Goal: Task Accomplishment & Management: Use online tool/utility

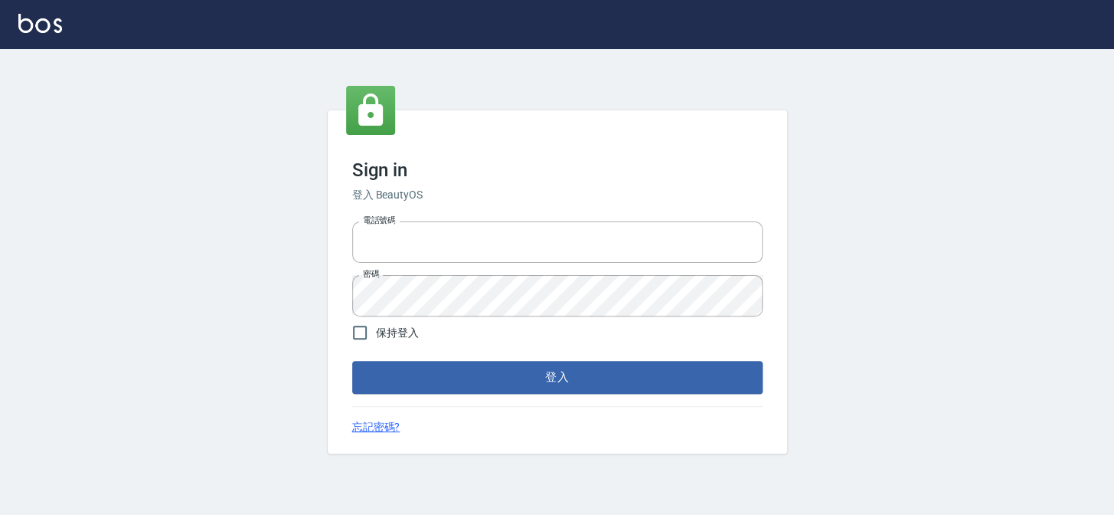
type input "27151227"
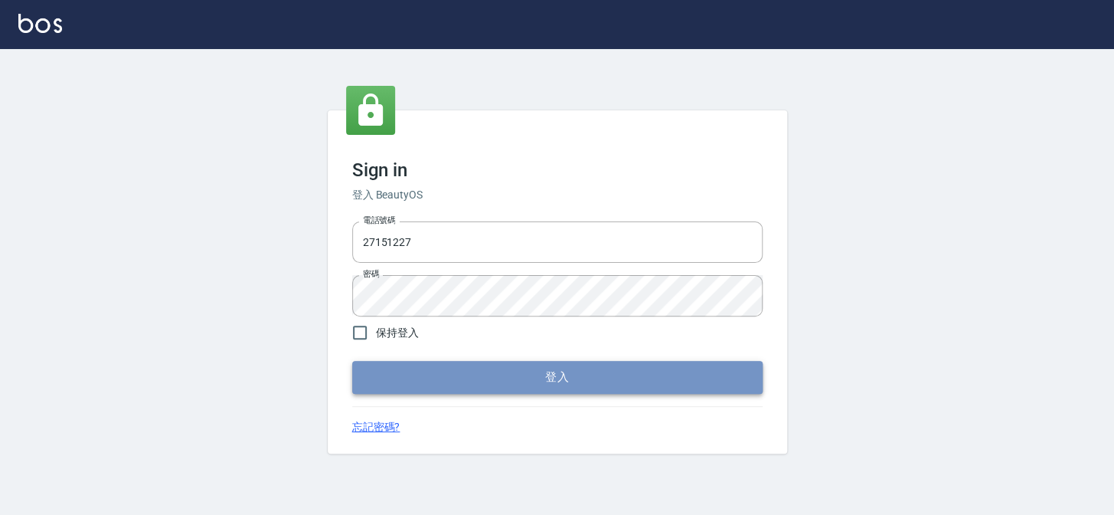
click at [558, 377] on button "登入" at bounding box center [557, 377] width 410 height 32
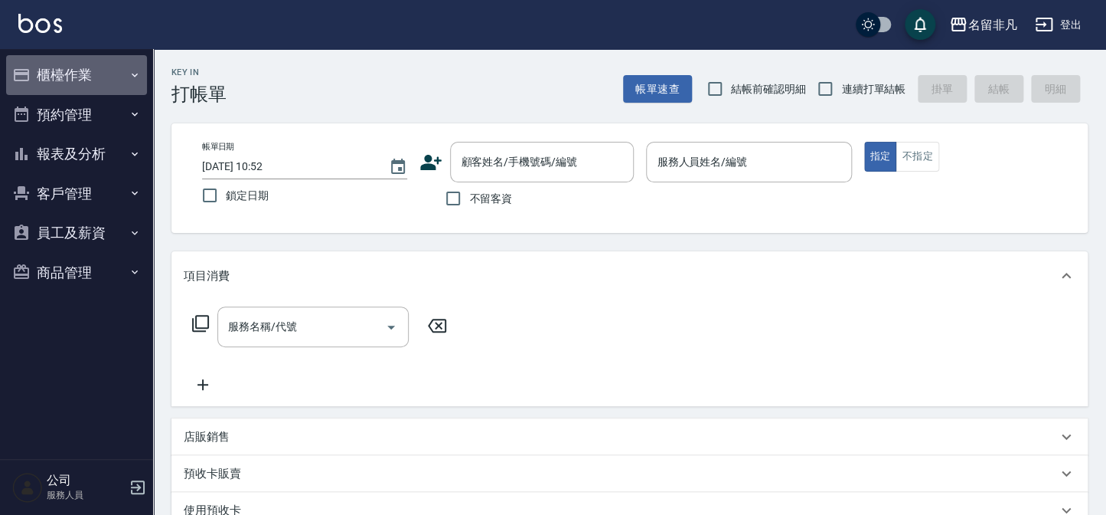
click at [80, 73] on button "櫃檯作業" at bounding box center [76, 75] width 141 height 40
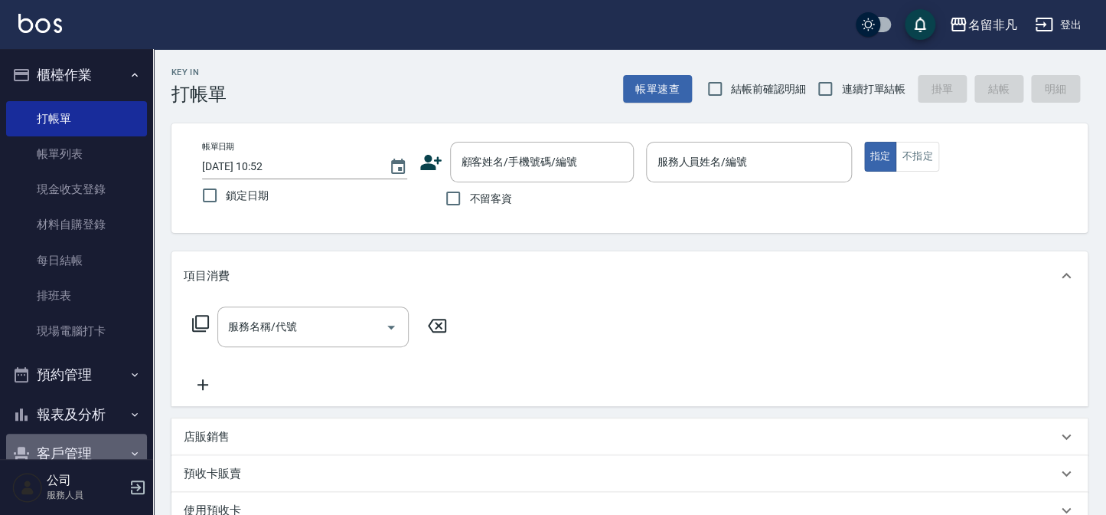
click at [79, 452] on button "客戶管理" at bounding box center [76, 453] width 141 height 40
click at [77, 452] on button "客戶管理" at bounding box center [76, 453] width 141 height 40
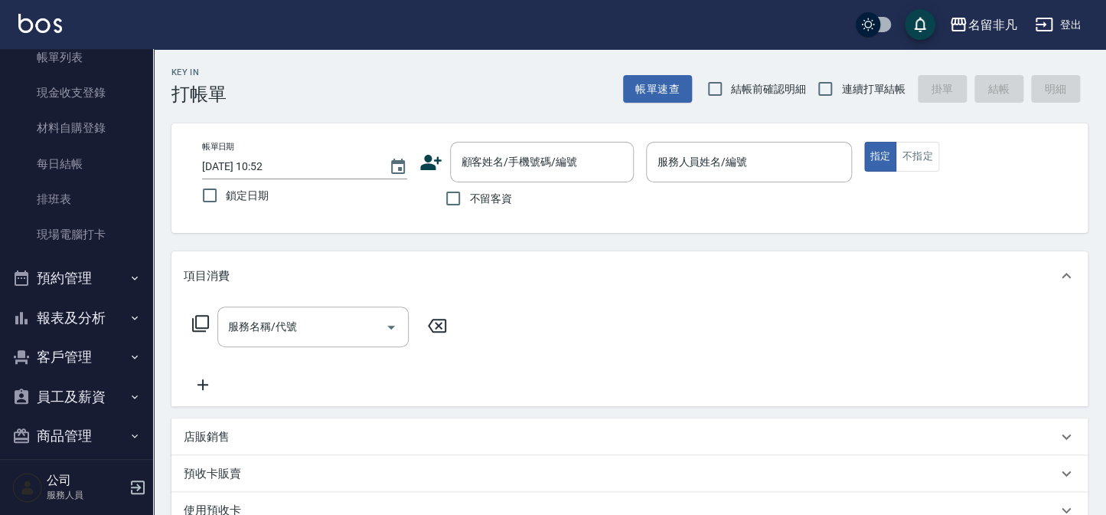
scroll to position [111, 0]
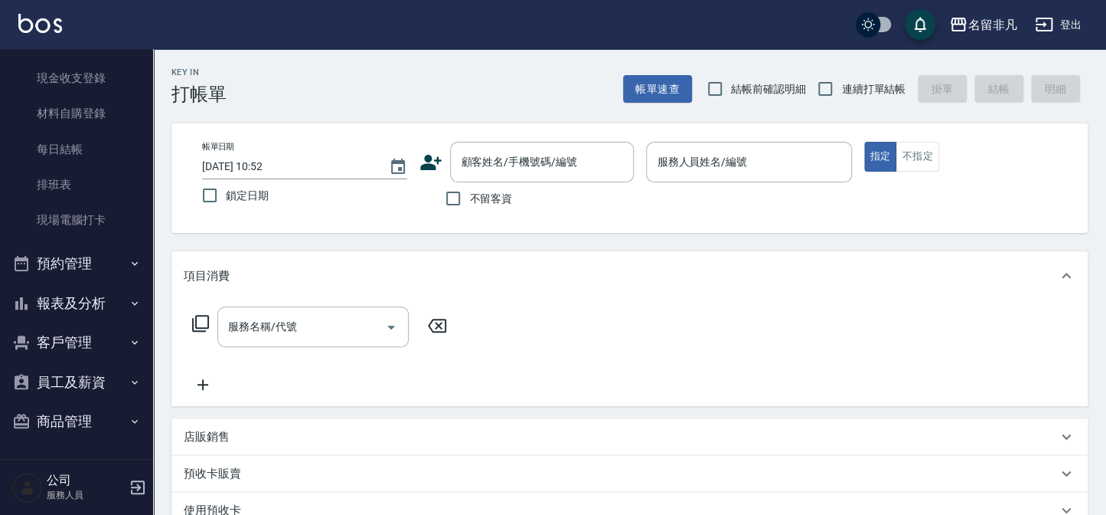
click at [86, 341] on button "客戶管理" at bounding box center [76, 342] width 141 height 40
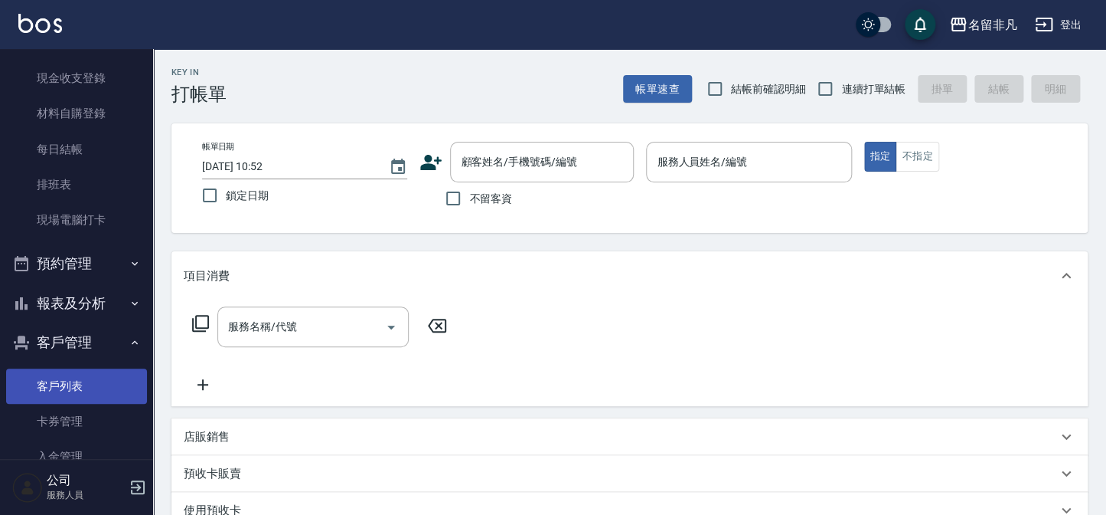
click at [79, 384] on link "客戶列表" at bounding box center [76, 385] width 141 height 35
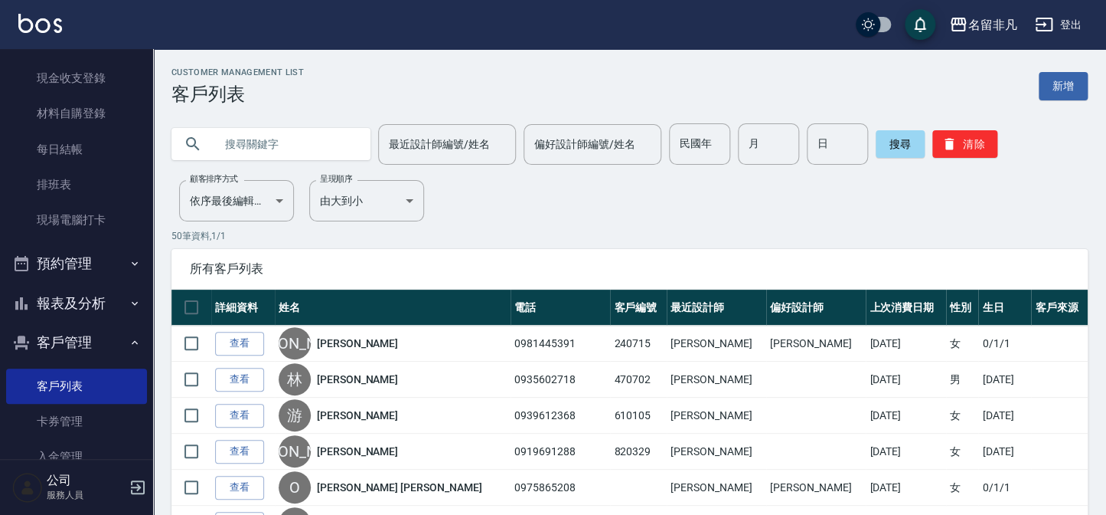
click at [339, 144] on input "text" at bounding box center [286, 143] width 144 height 41
type input "萬"
click at [536, 140] on div "偏好設計師編號/姓名 偏好設計師編號/姓名" at bounding box center [593, 144] width 138 height 41
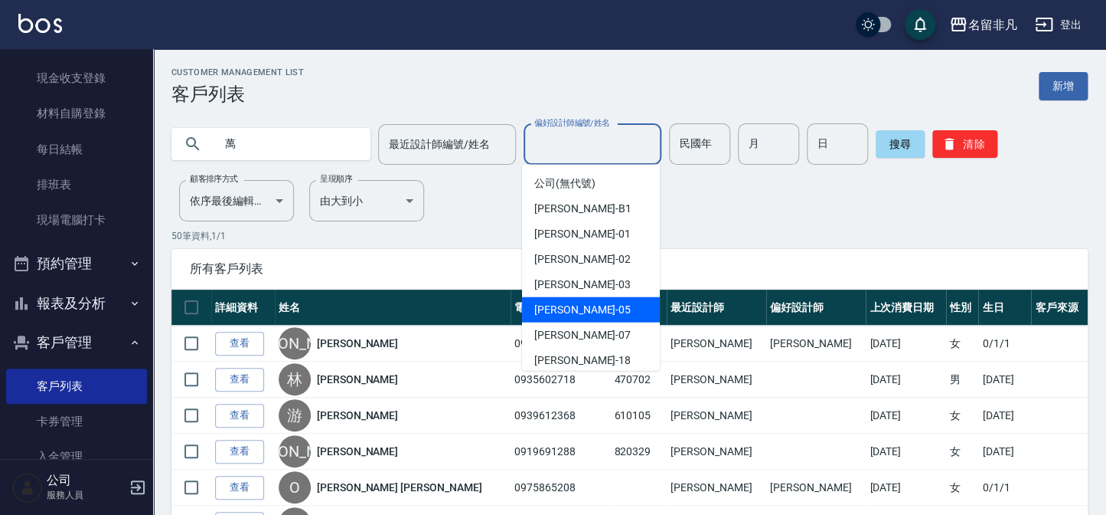
click at [590, 306] on div "[PERSON_NAME] -05" at bounding box center [591, 309] width 138 height 25
type input "[PERSON_NAME]-05"
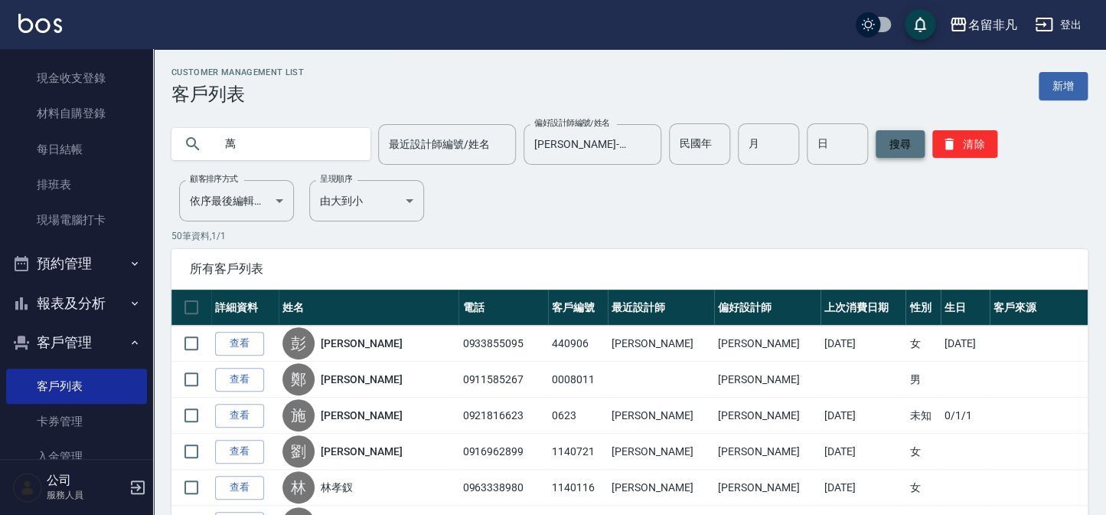
click at [895, 146] on button "搜尋" at bounding box center [900, 144] width 49 height 28
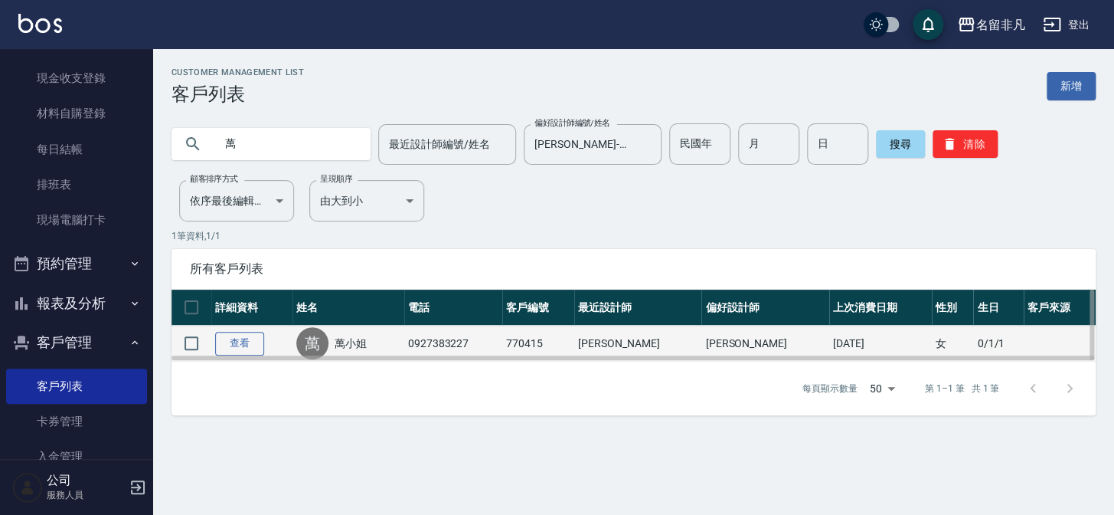
click at [245, 343] on link "查看" at bounding box center [239, 344] width 49 height 24
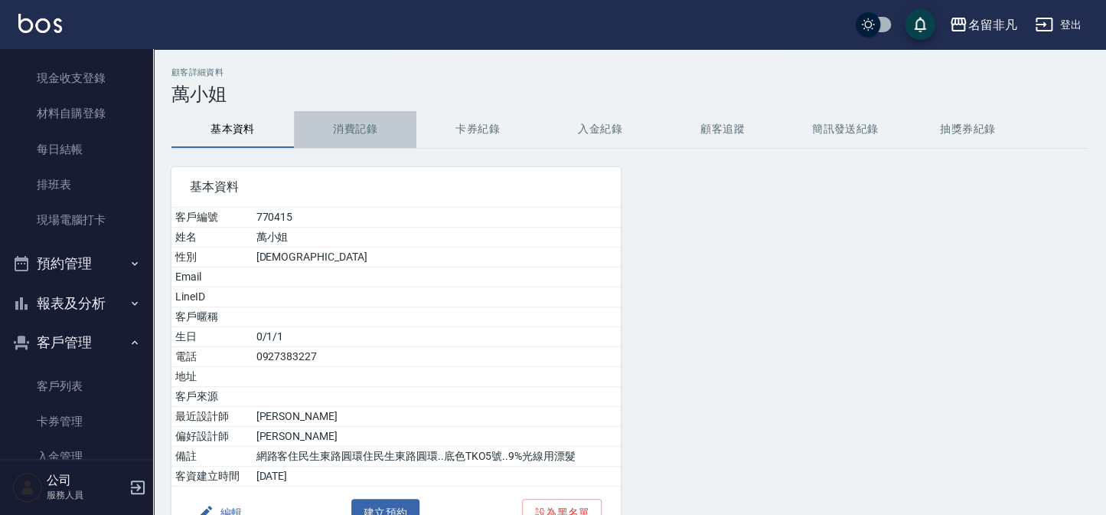
click at [352, 128] on button "消費記錄" at bounding box center [355, 129] width 123 height 37
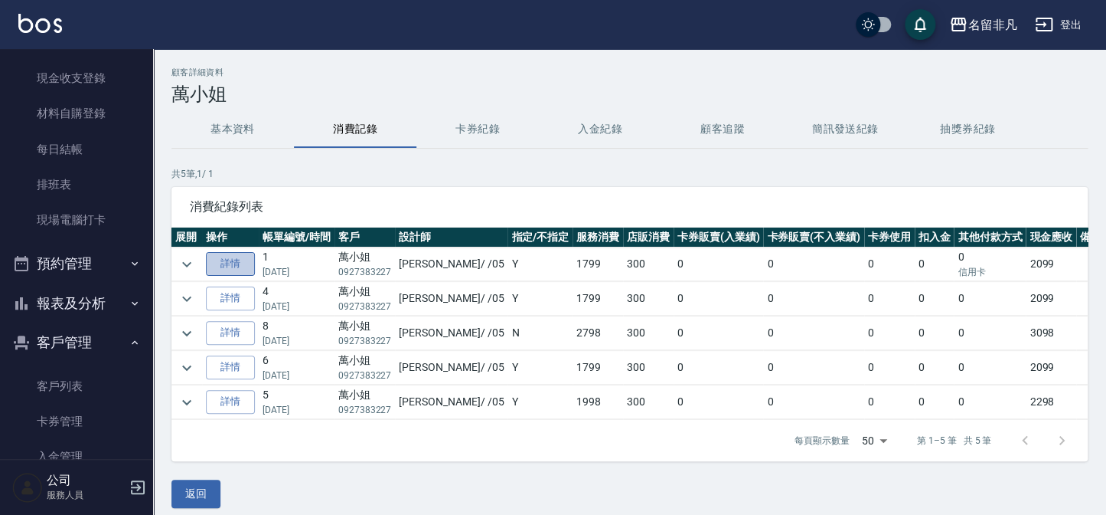
click at [232, 261] on link "詳情" at bounding box center [230, 264] width 49 height 24
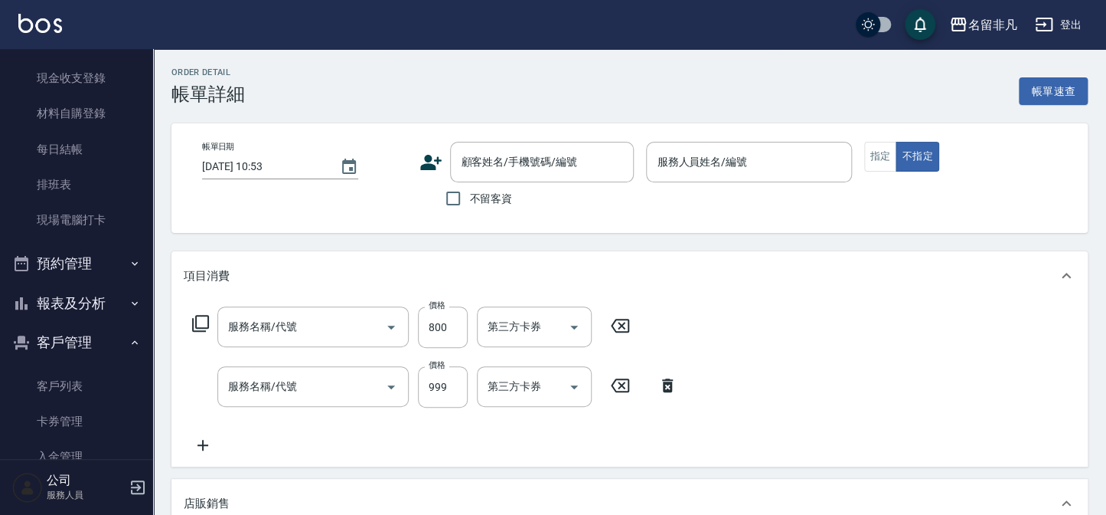
type input "[DATE] 11:58"
type input "[PERSON_NAME]-05"
type input "還原酸護髮(554)"
type input "染髮..網客(399)"
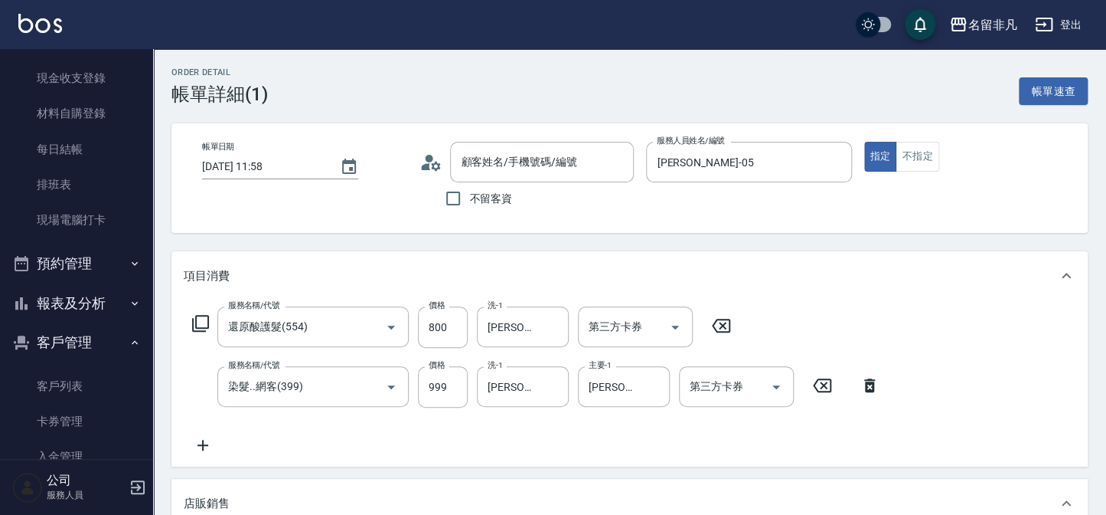
scroll to position [208, 0]
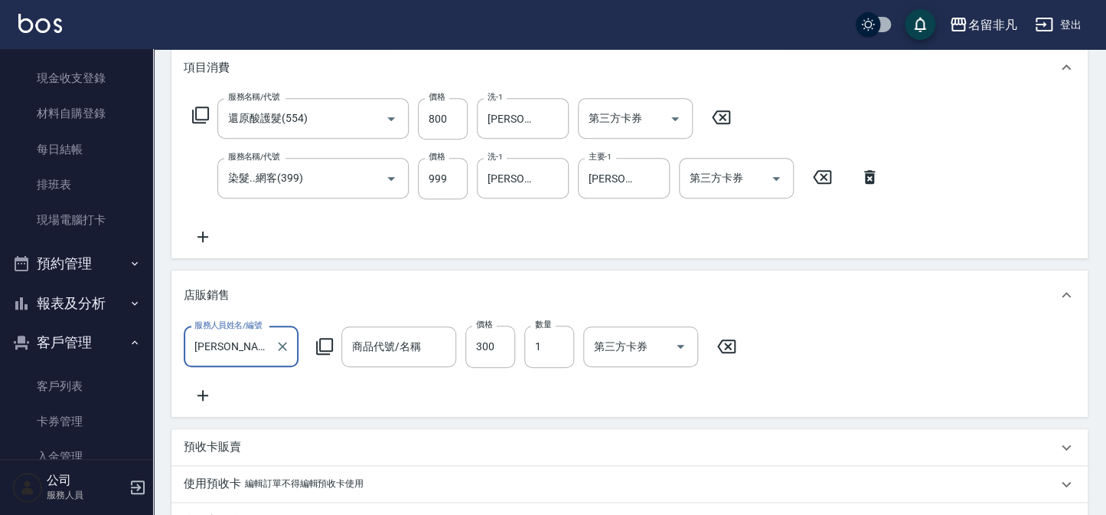
type input "萬小姐/0927383227/770415"
type input "染前處理-守護神"
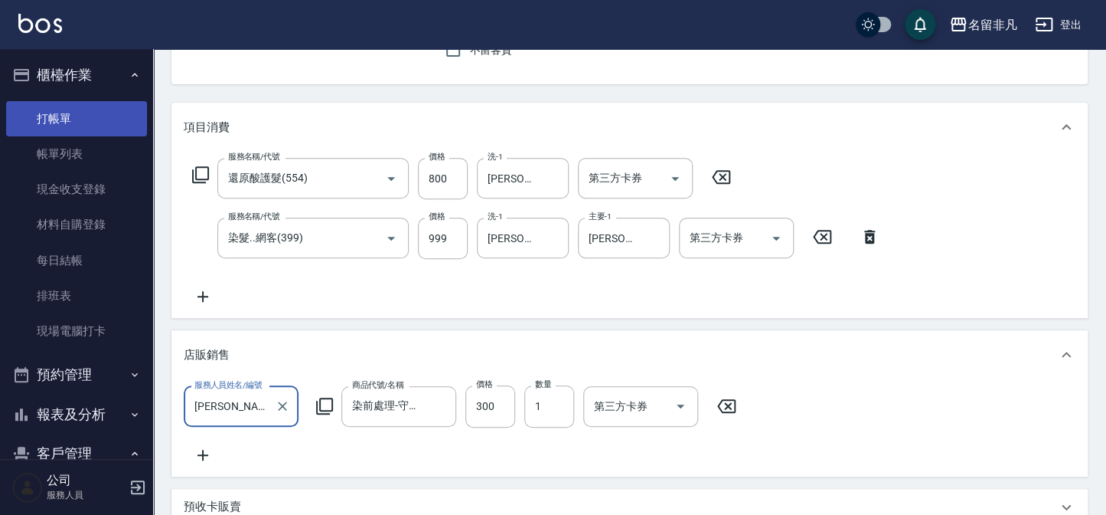
scroll to position [69, 0]
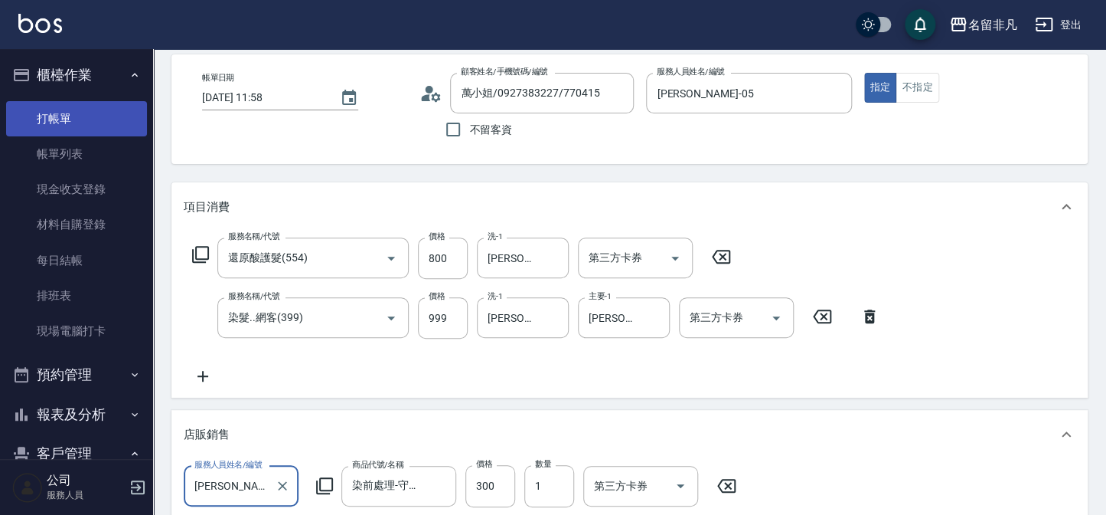
click at [100, 125] on link "打帳單" at bounding box center [76, 118] width 141 height 35
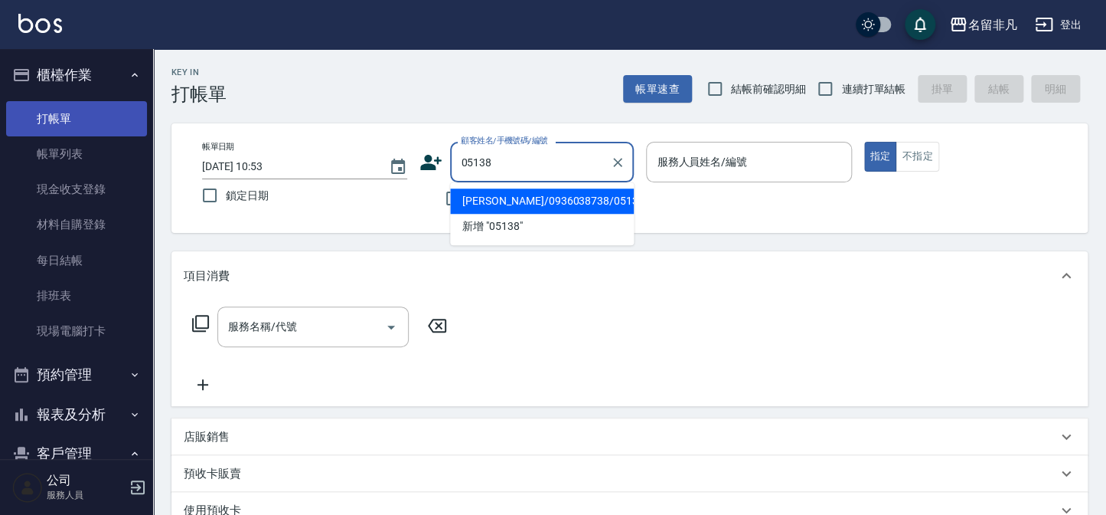
type input "[PERSON_NAME]/0936038738/05138"
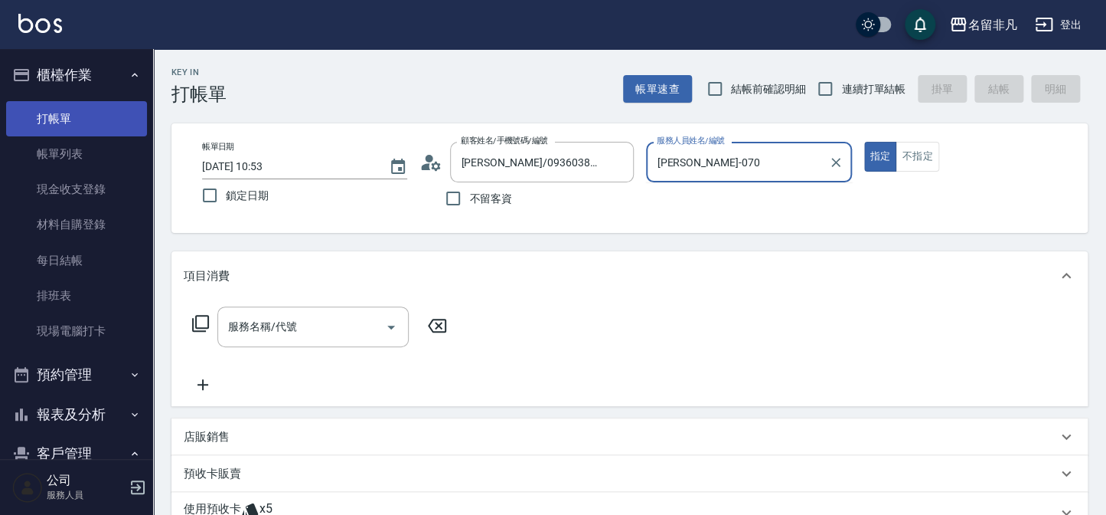
type input "[PERSON_NAME]-07"
click at [864, 142] on button "指定" at bounding box center [880, 157] width 33 height 30
type button "true"
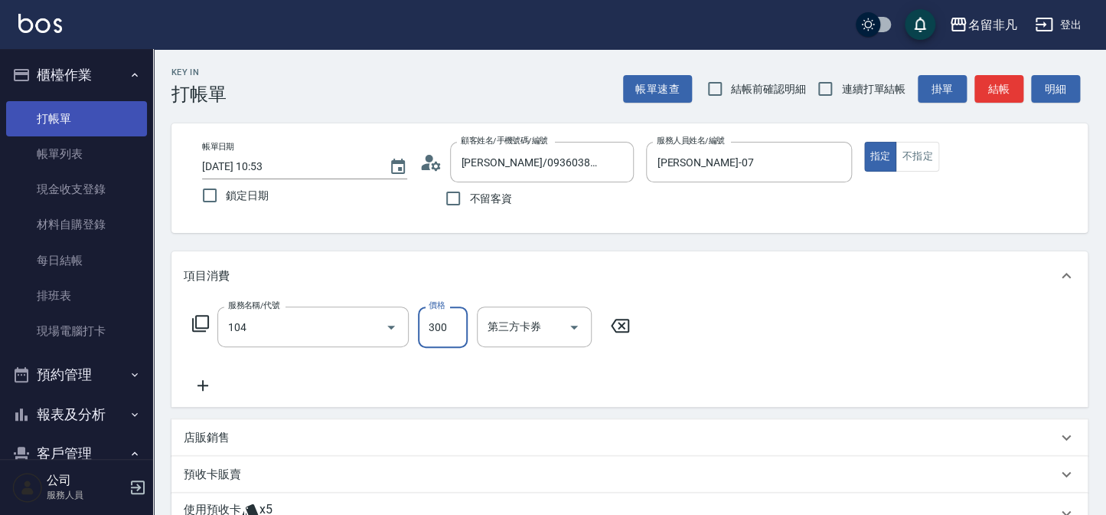
type input "洗髮(104)"
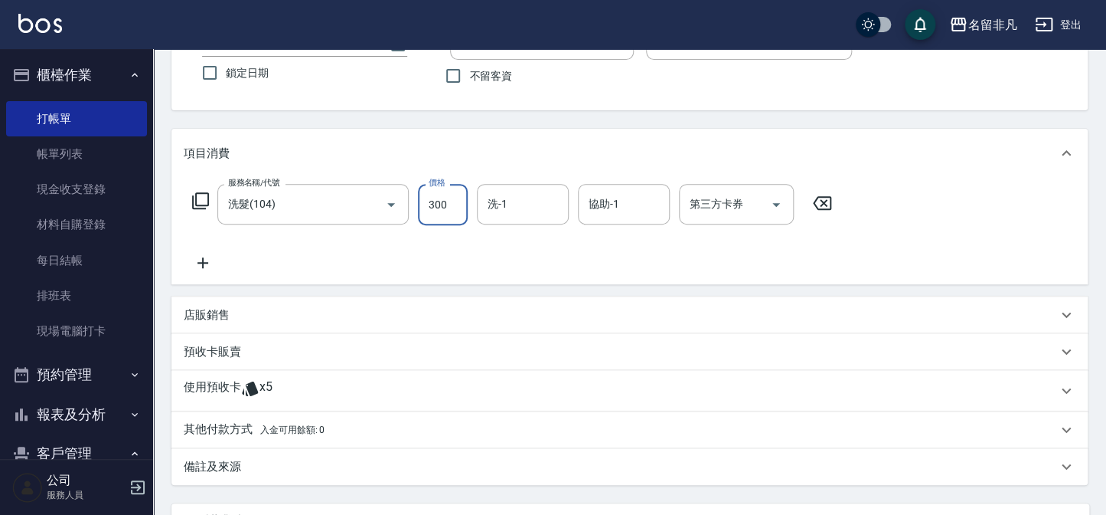
scroll to position [208, 0]
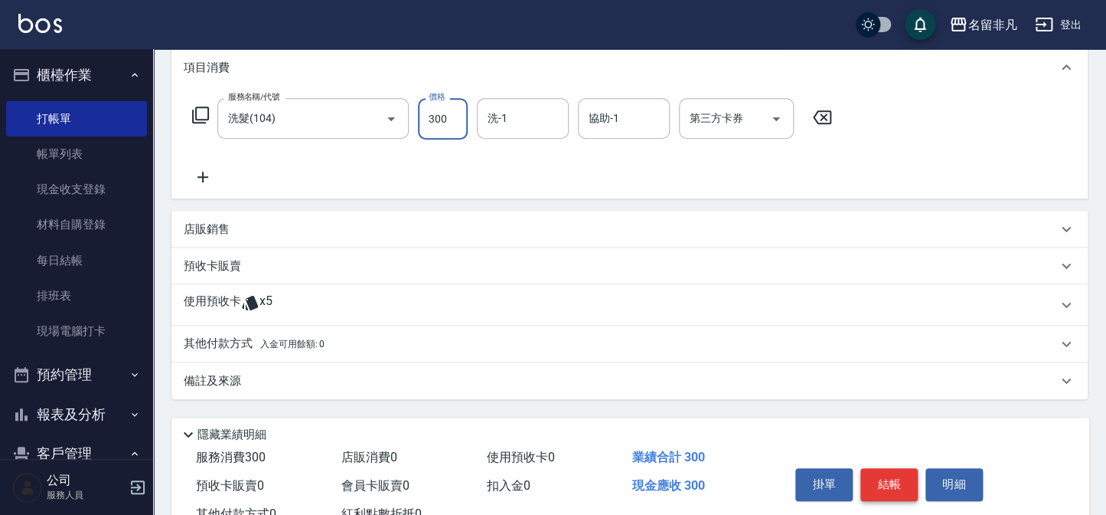
click at [911, 489] on button "結帳" at bounding box center [889, 484] width 57 height 32
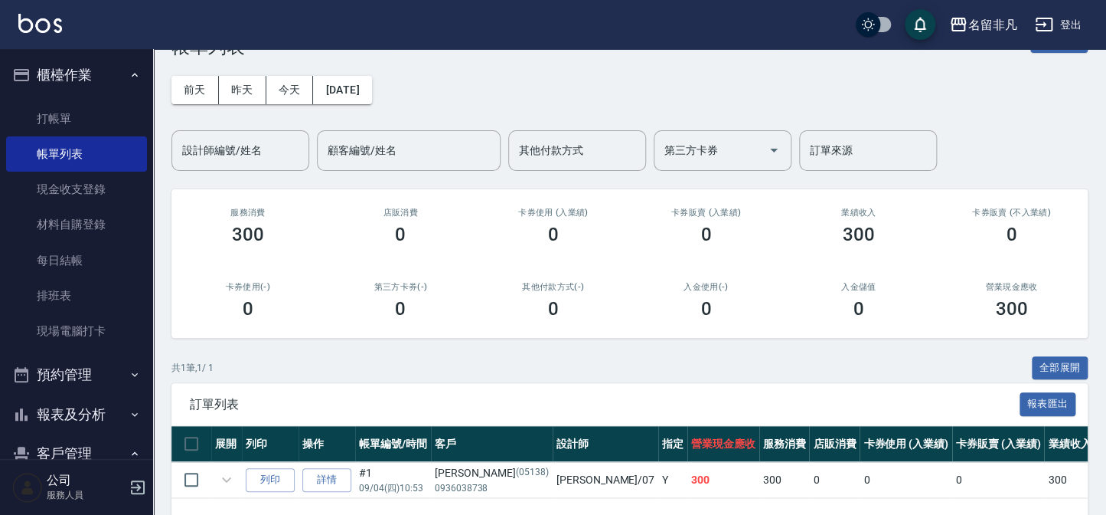
scroll to position [101, 0]
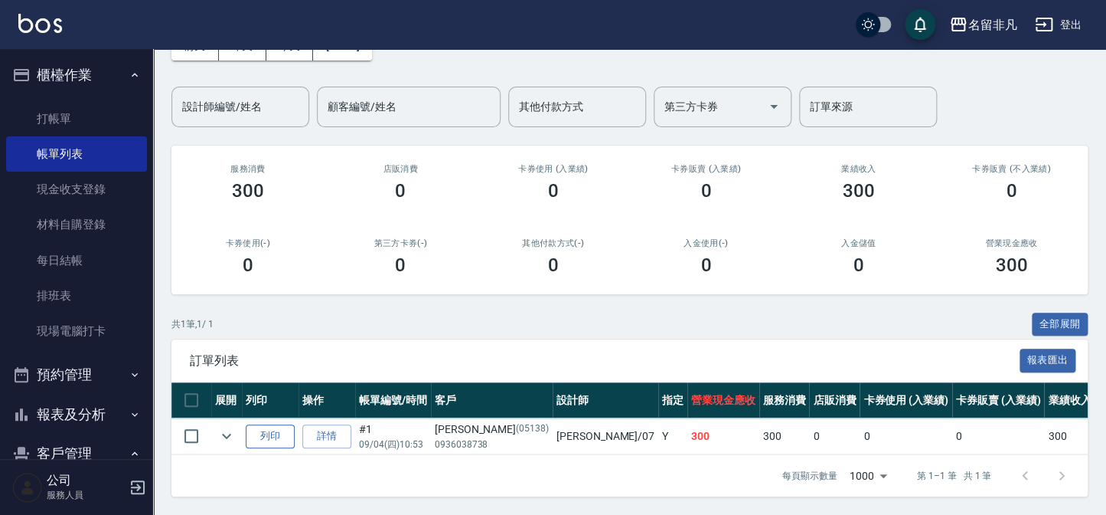
click at [276, 424] on button "列印" at bounding box center [270, 436] width 49 height 24
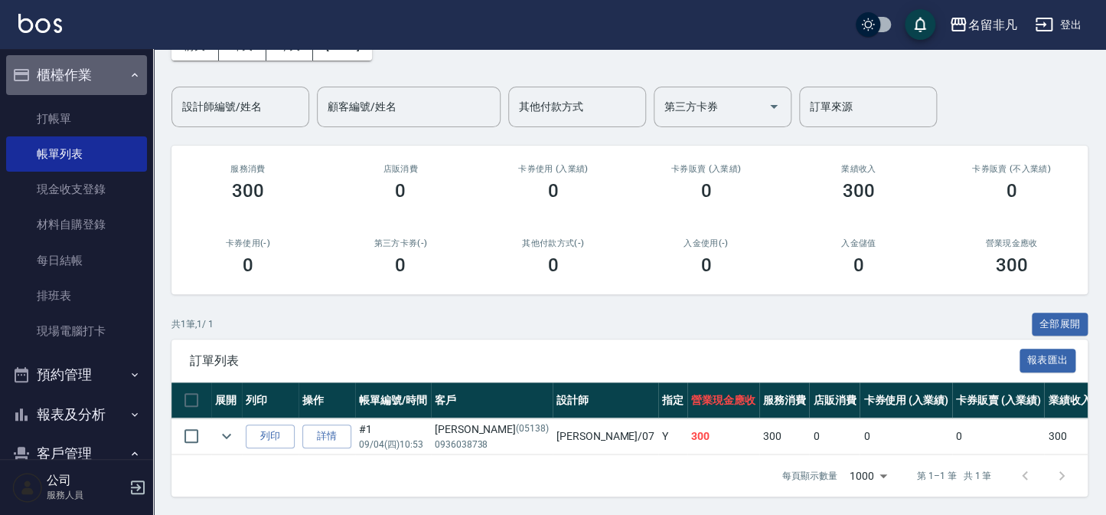
click at [93, 74] on button "櫃檯作業" at bounding box center [76, 75] width 141 height 40
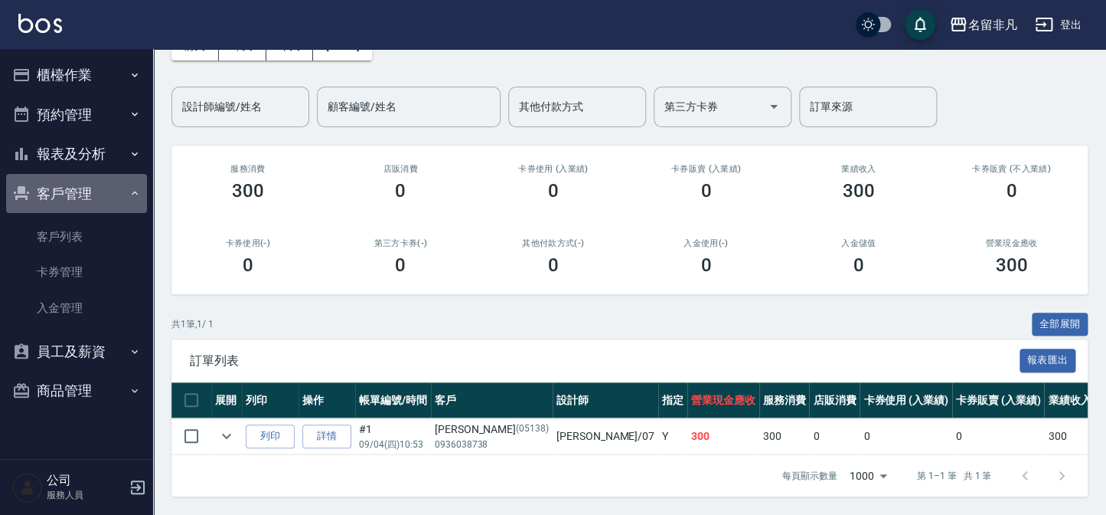
click at [69, 206] on button "客戶管理" at bounding box center [76, 194] width 141 height 40
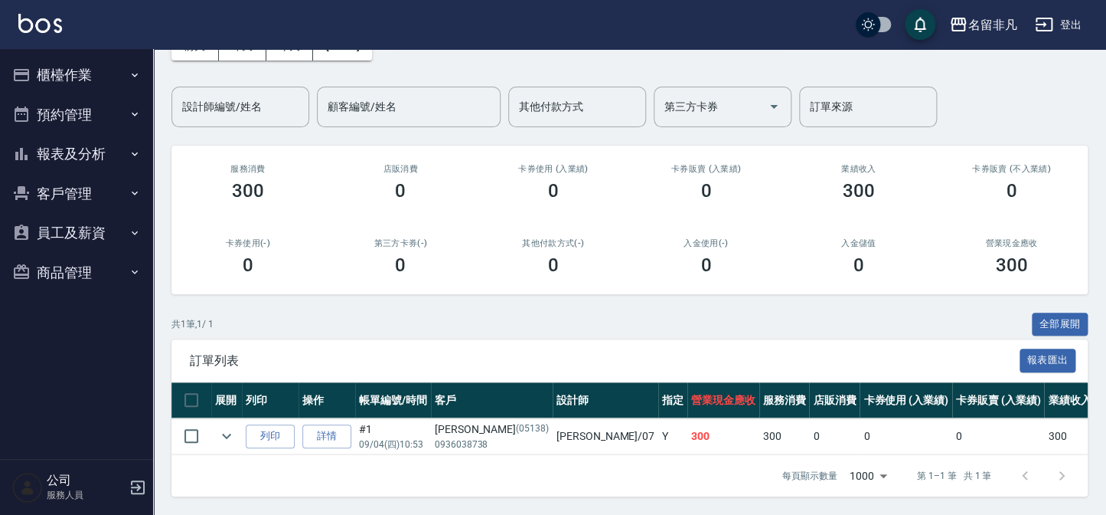
click at [83, 152] on button "報表及分析" at bounding box center [76, 154] width 141 height 40
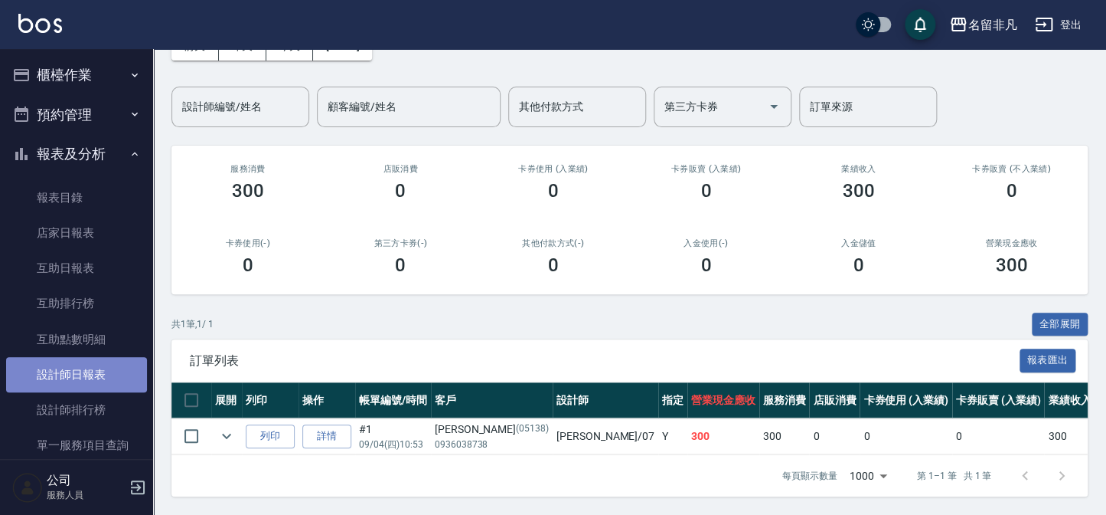
click at [86, 379] on link "設計師日報表" at bounding box center [76, 374] width 141 height 35
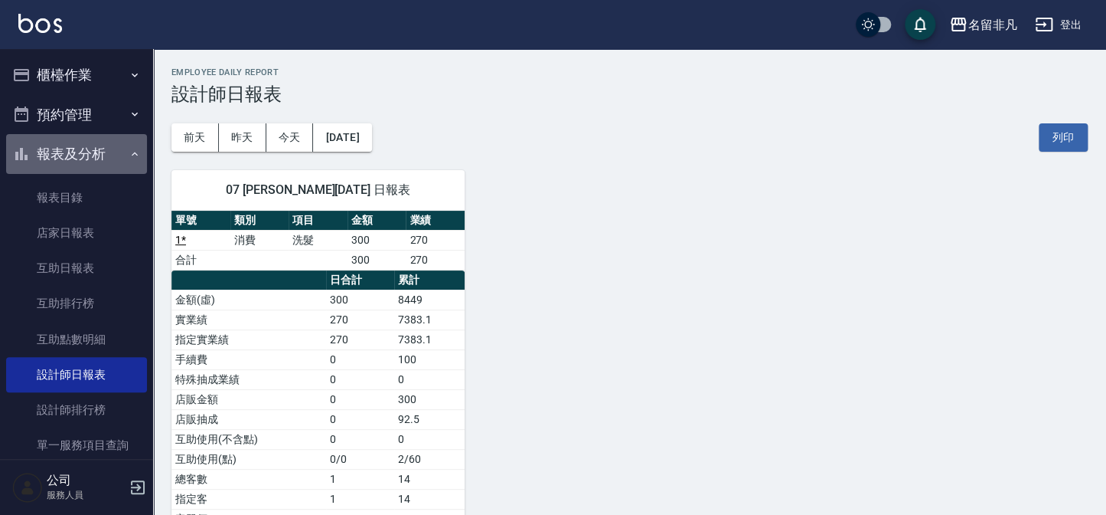
click at [77, 149] on button "報表及分析" at bounding box center [76, 154] width 141 height 40
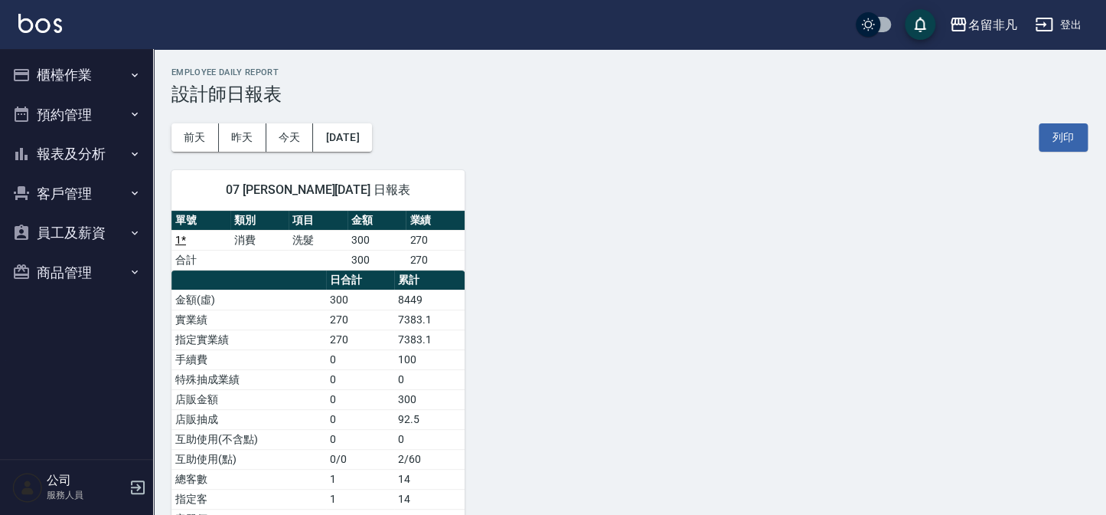
click at [73, 64] on button "櫃檯作業" at bounding box center [76, 75] width 141 height 40
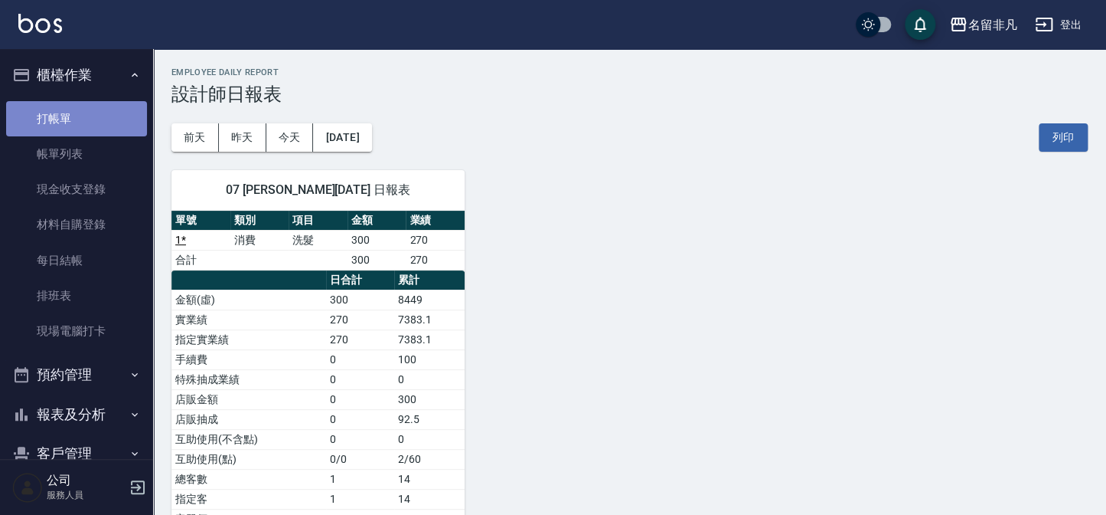
click at [96, 113] on link "打帳單" at bounding box center [76, 118] width 141 height 35
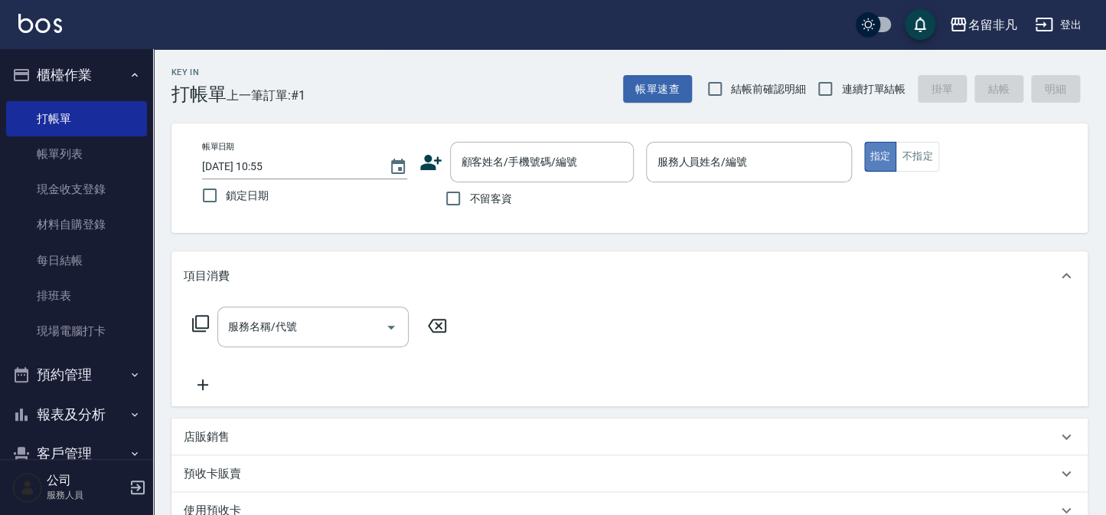
click at [888, 153] on button "指定" at bounding box center [880, 157] width 33 height 30
click at [718, 162] on input "服務人員姓名/編號" at bounding box center [748, 162] width 191 height 27
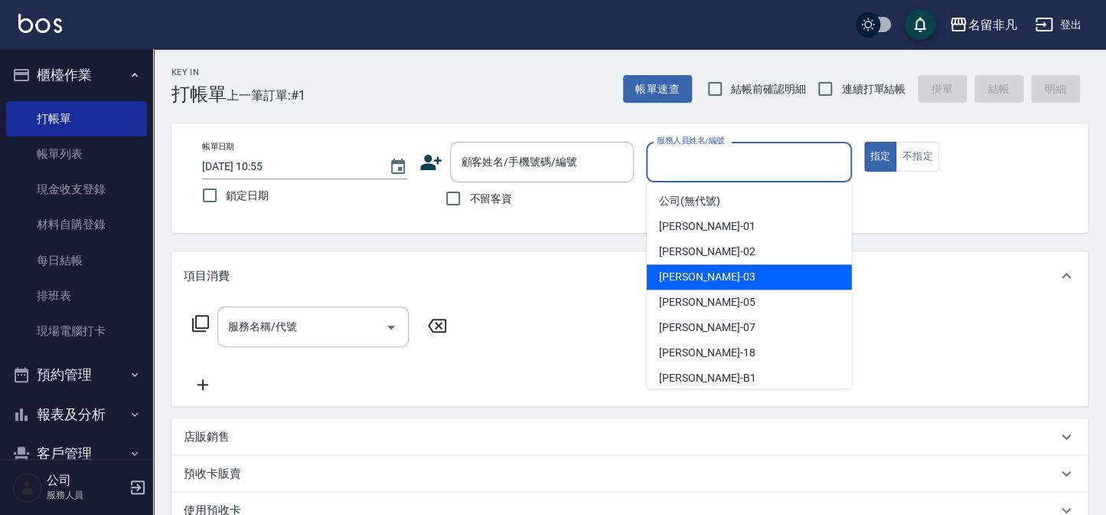
click at [740, 279] on div "[PERSON_NAME] -03" at bounding box center [749, 276] width 205 height 25
type input "[PERSON_NAME]-03"
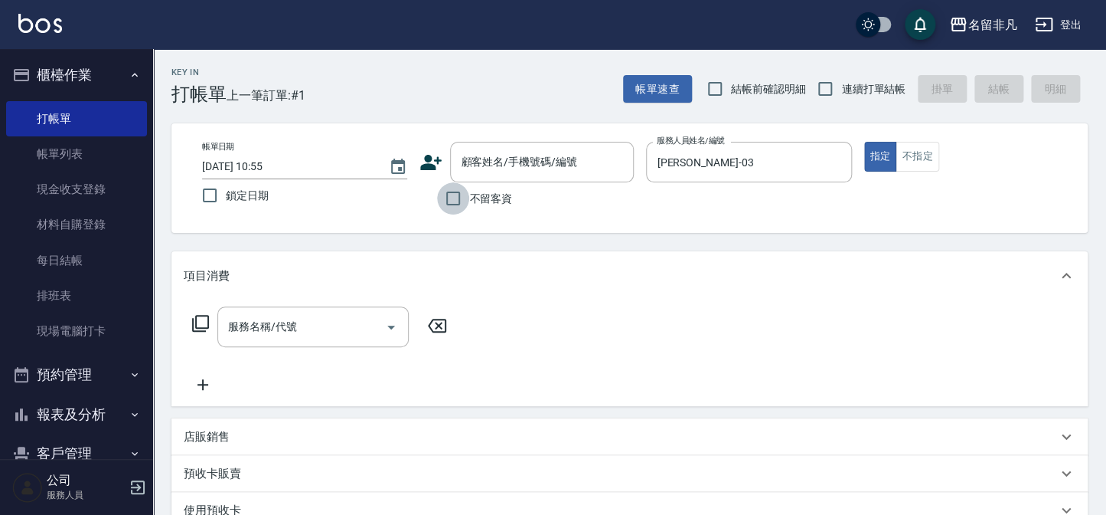
click at [453, 198] on input "不留客資" at bounding box center [453, 198] width 32 height 32
checkbox input "true"
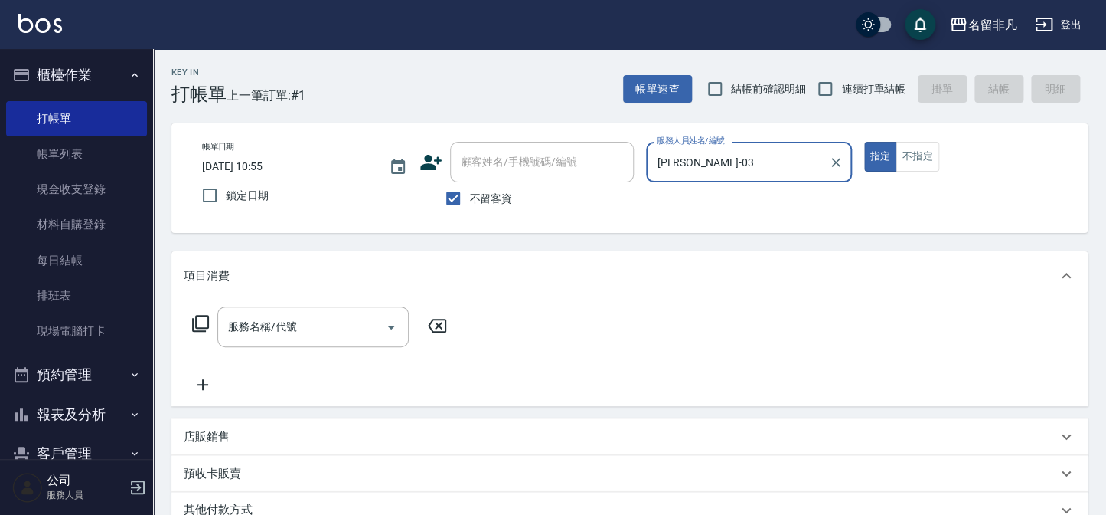
click at [199, 317] on icon at bounding box center [200, 323] width 18 height 18
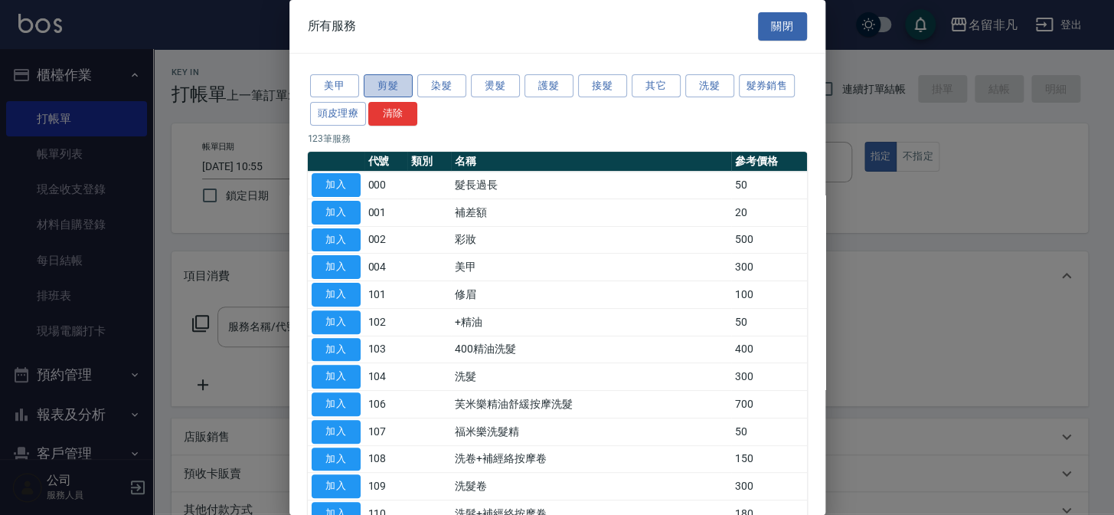
click at [372, 82] on button "剪髮" at bounding box center [388, 86] width 49 height 24
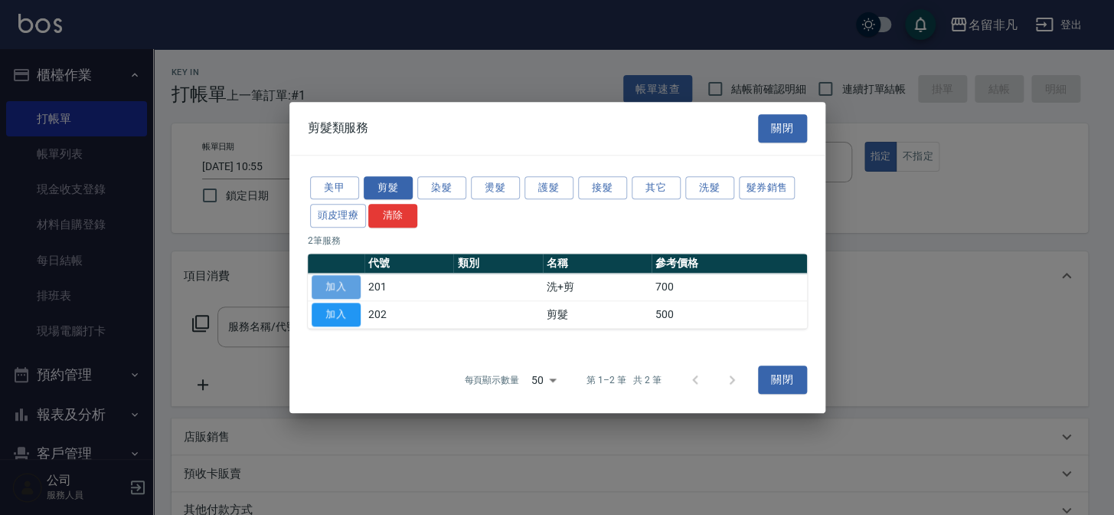
click at [341, 279] on button "加入" at bounding box center [336, 287] width 49 height 24
type input "洗+剪(201)"
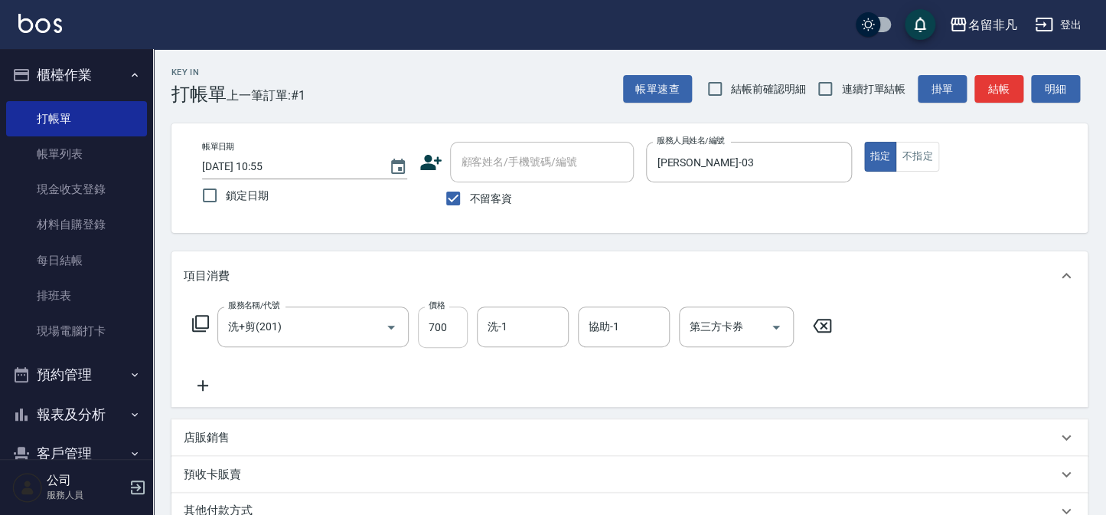
click at [433, 319] on input "700" at bounding box center [443, 326] width 50 height 41
click at [435, 322] on input "8800" at bounding box center [443, 326] width 50 height 41
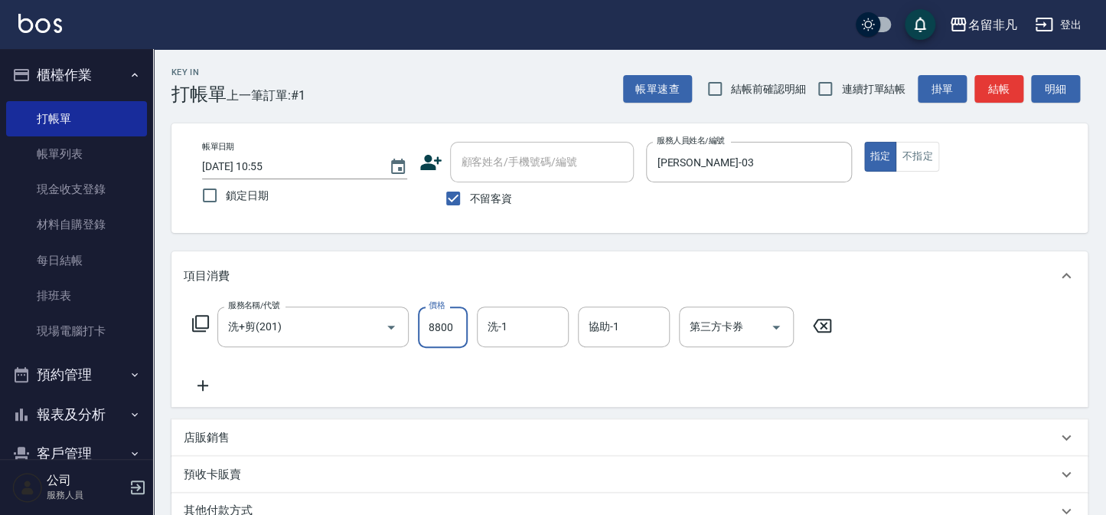
click at [435, 322] on input "8800" at bounding box center [443, 326] width 50 height 41
type input "800"
click at [879, 153] on button "指定" at bounding box center [880, 157] width 33 height 30
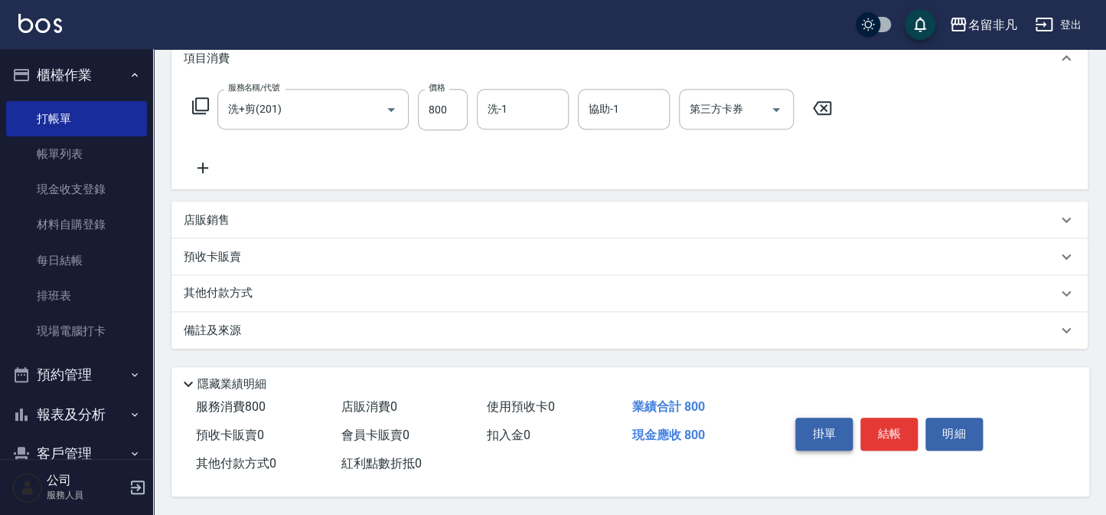
scroll to position [221, 0]
click at [899, 425] on button "結帳" at bounding box center [889, 433] width 57 height 32
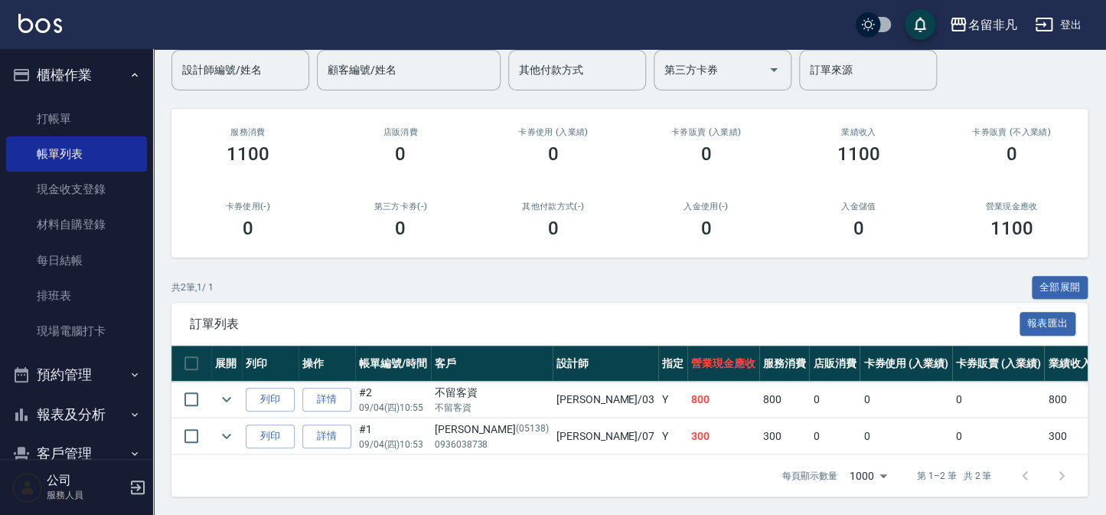
scroll to position [138, 0]
click at [273, 387] on button "列印" at bounding box center [270, 399] width 49 height 24
click at [94, 410] on button "報表及分析" at bounding box center [76, 414] width 141 height 40
click at [91, 413] on button "報表及分析" at bounding box center [76, 414] width 141 height 40
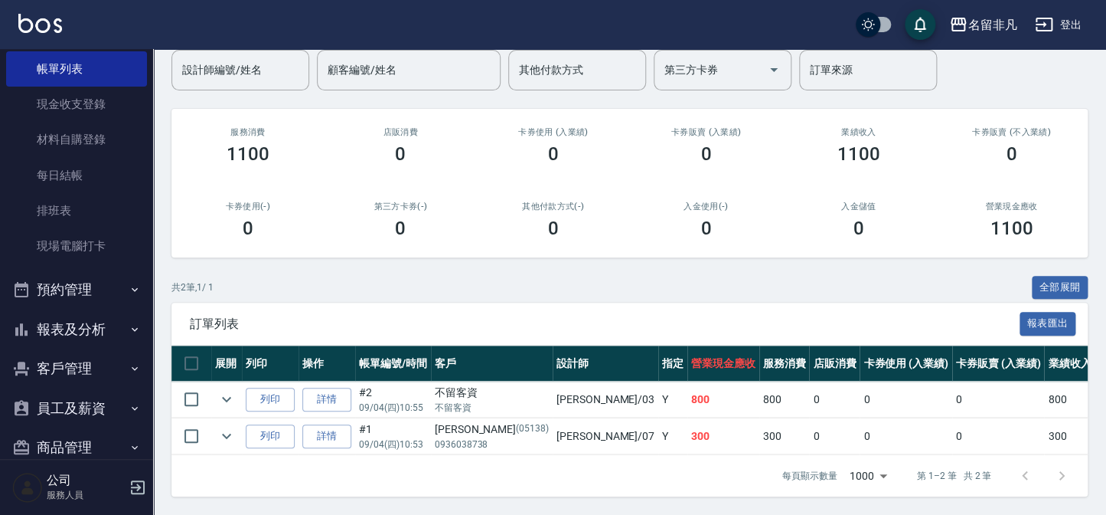
scroll to position [111, 0]
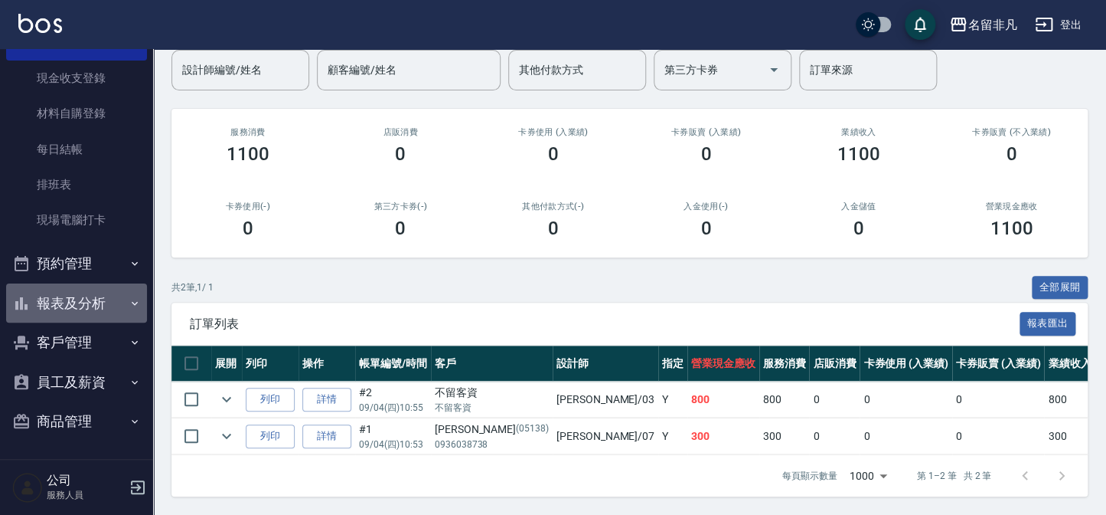
click at [95, 299] on button "報表及分析" at bounding box center [76, 303] width 141 height 40
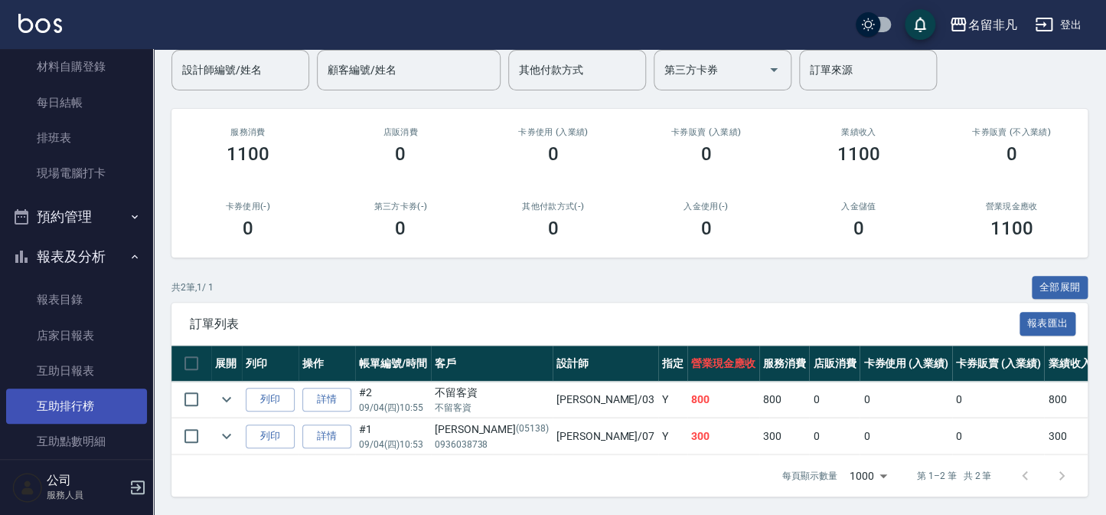
scroll to position [250, 0]
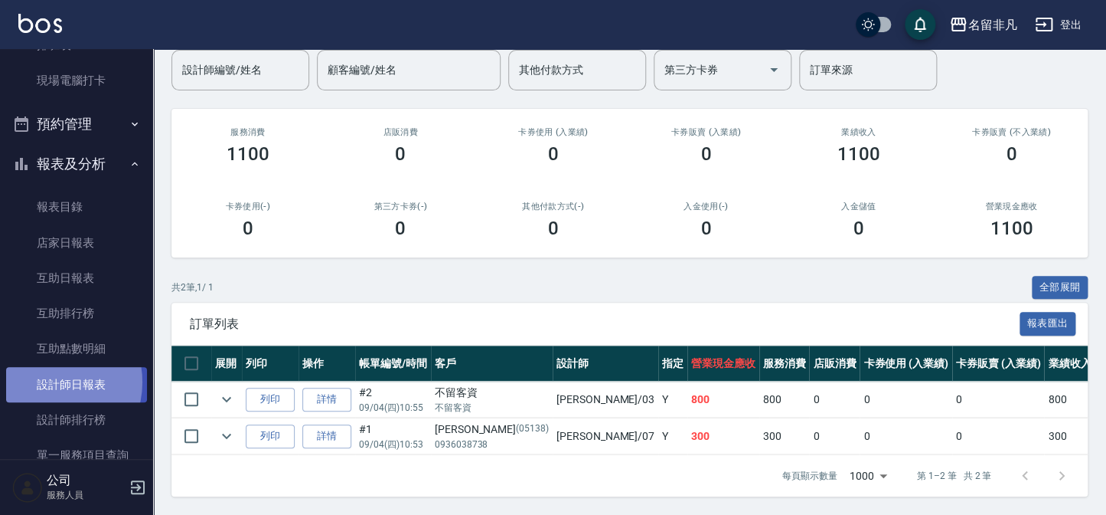
click at [49, 381] on link "設計師日報表" at bounding box center [76, 384] width 141 height 35
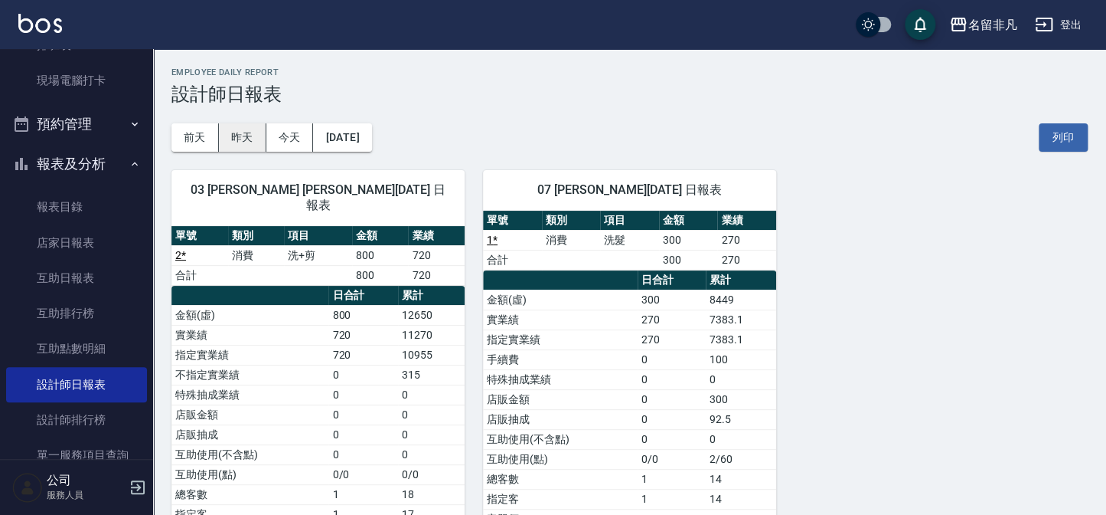
click at [253, 139] on button "昨天" at bounding box center [242, 137] width 47 height 28
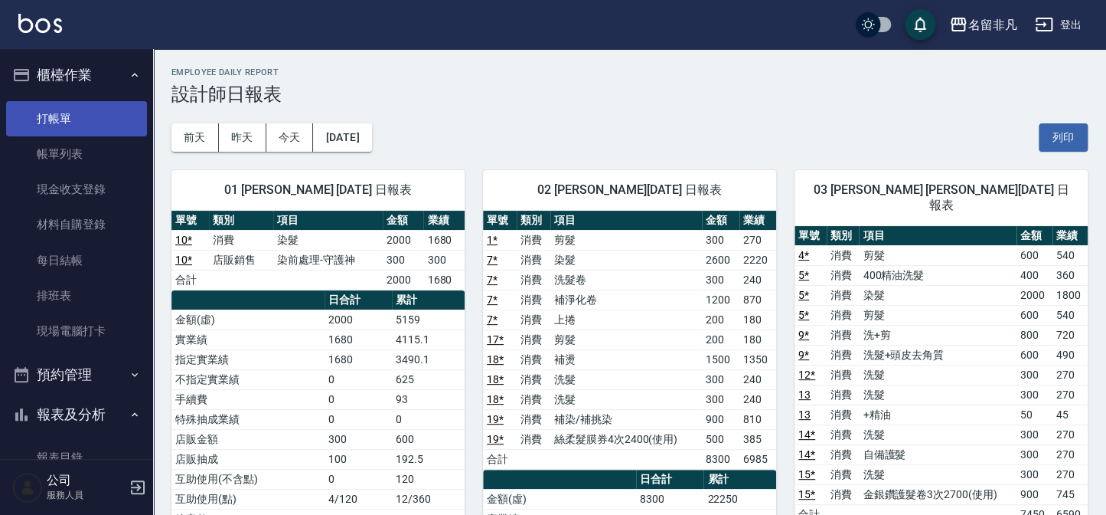
click at [75, 114] on link "打帳單" at bounding box center [76, 118] width 141 height 35
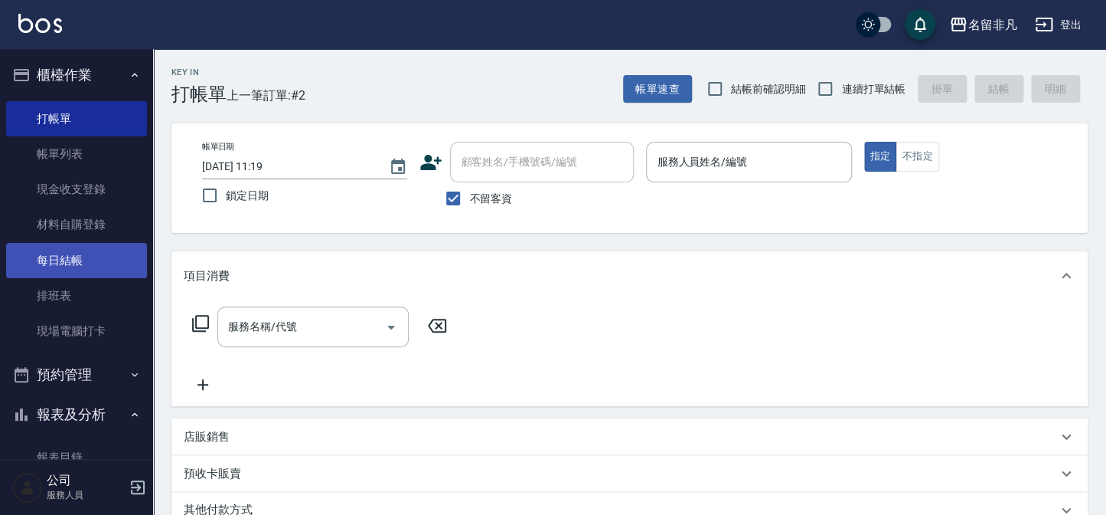
click at [107, 254] on link "每日結帳" at bounding box center [76, 260] width 141 height 35
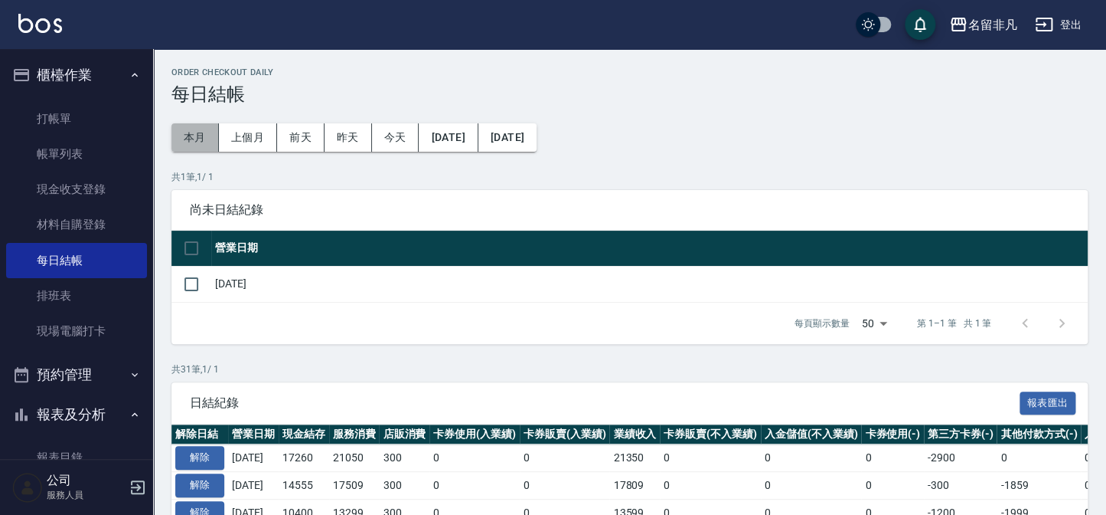
click at [191, 136] on button "本月" at bounding box center [195, 137] width 47 height 28
